Goal: Information Seeking & Learning: Learn about a topic

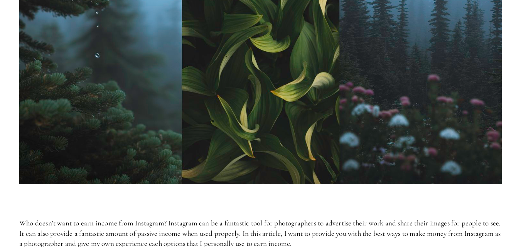
scroll to position [432, 0]
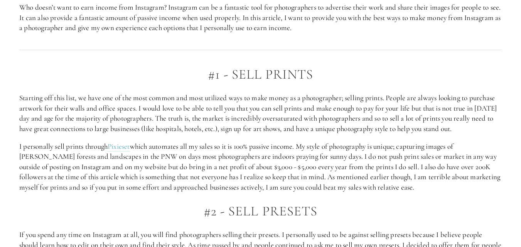
click at [169, 97] on p "Starting off this list, we have one of the most common and most utilized ways t…" at bounding box center [260, 113] width 482 height 41
click at [152, 106] on p "Starting off this list, we have one of the most common and most utilized ways t…" at bounding box center [260, 113] width 482 height 41
click at [171, 119] on p "Starting off this list, we have one of the most common and most utilized ways t…" at bounding box center [260, 113] width 482 height 41
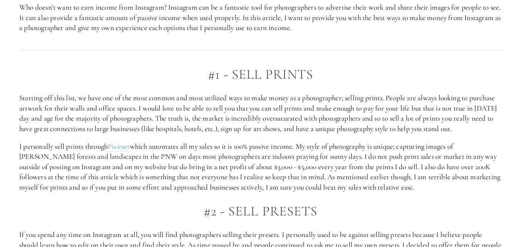
click at [178, 118] on p "Starting off this list, we have one of the most common and most utilized ways t…" at bounding box center [260, 113] width 482 height 41
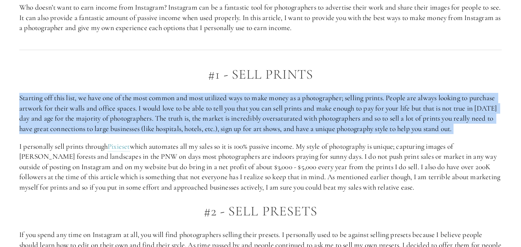
click at [178, 118] on p "Starting off this list, we have one of the most common and most utilized ways t…" at bounding box center [260, 113] width 482 height 41
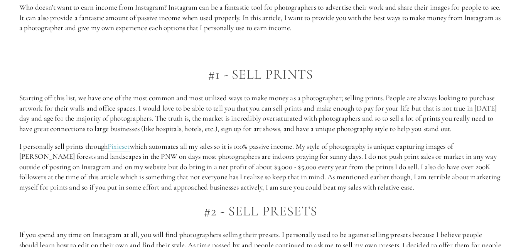
click at [344, 150] on p "I personally sell prints through Pixieset which automates all my sales so it is…" at bounding box center [260, 166] width 482 height 51
click at [313, 150] on p "I personally sell prints through Pixieset which automates all my sales so it is…" at bounding box center [260, 166] width 482 height 51
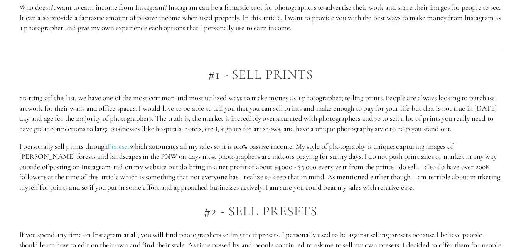
click at [202, 157] on p "I personally sell prints through Pixieset which automates all my sales so it is…" at bounding box center [260, 166] width 482 height 51
click at [250, 168] on p "I personally sell prints through Pixieset which automates all my sales so it is…" at bounding box center [260, 166] width 482 height 51
